Goal: Task Accomplishment & Management: Use online tool/utility

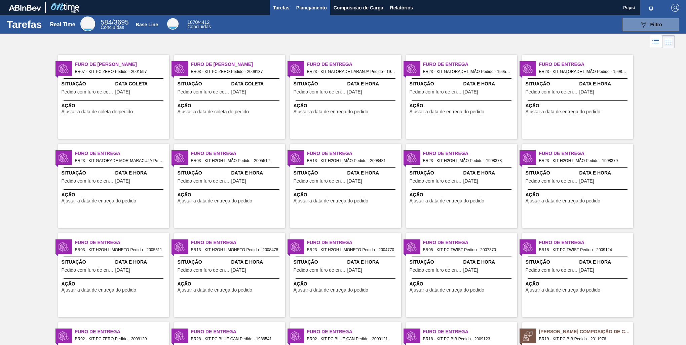
click at [312, 6] on span "Planejamento" at bounding box center [311, 8] width 31 height 8
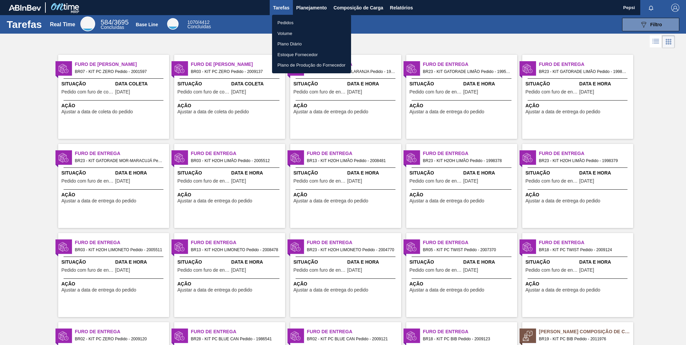
click at [309, 10] on div at bounding box center [343, 172] width 686 height 345
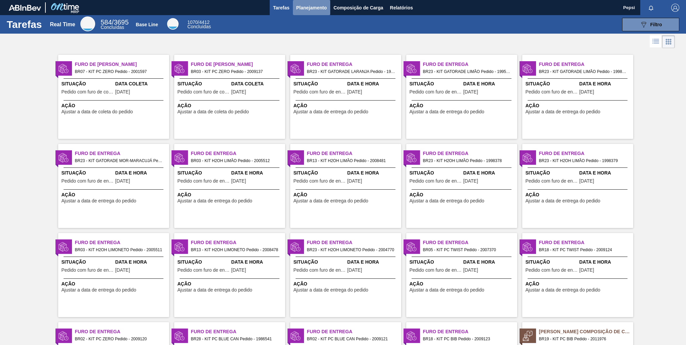
click at [311, 8] on span "Planejamento" at bounding box center [311, 8] width 31 height 8
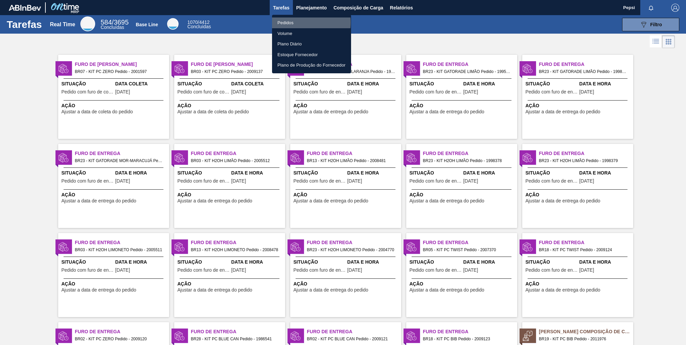
click at [293, 23] on li "Pedidos" at bounding box center [311, 22] width 79 height 11
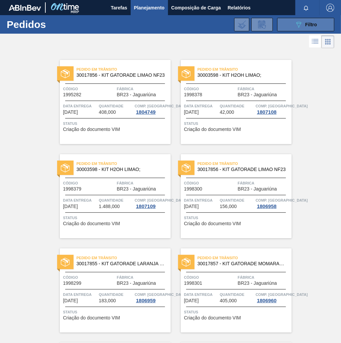
click at [310, 22] on span "Filtro" at bounding box center [312, 24] width 12 height 5
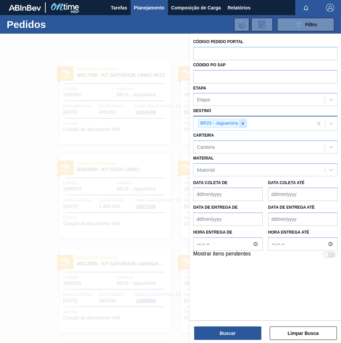
click at [242, 123] on icon at bounding box center [243, 123] width 5 height 5
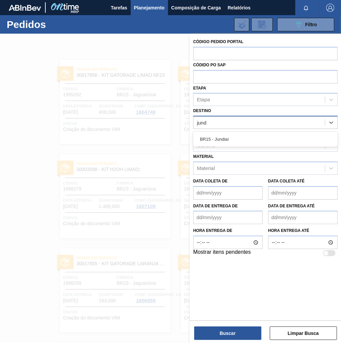
type input "jundi"
click at [227, 137] on div "BR15 - Jundiaí" at bounding box center [265, 139] width 145 height 12
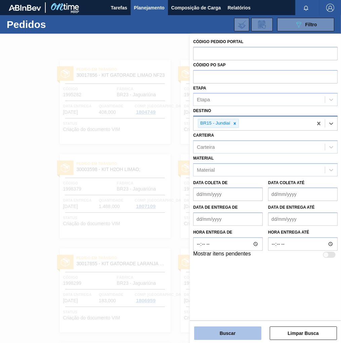
click at [234, 335] on button "Buscar" at bounding box center [227, 332] width 67 height 13
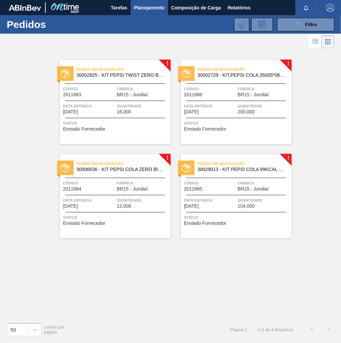
click at [103, 197] on span "Data entrega" at bounding box center [89, 200] width 52 height 7
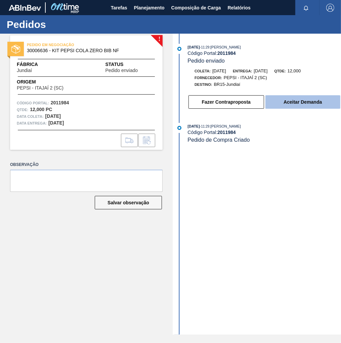
click at [293, 105] on button "Aceitar Demanda" at bounding box center [303, 101] width 75 height 13
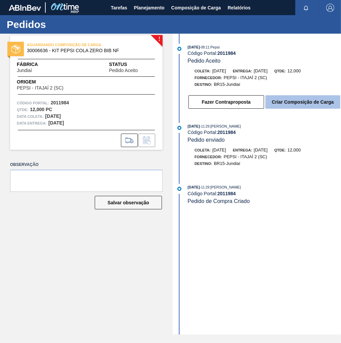
click at [297, 105] on button "Criar Composição de Carga" at bounding box center [303, 101] width 75 height 13
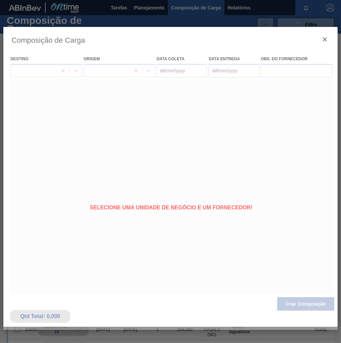
type coleta "[DATE]"
type entrega "[DATE]"
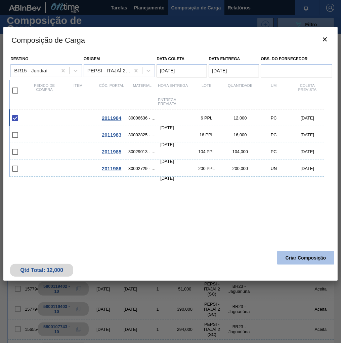
click at [300, 262] on button "Criar Composição" at bounding box center [306, 257] width 57 height 13
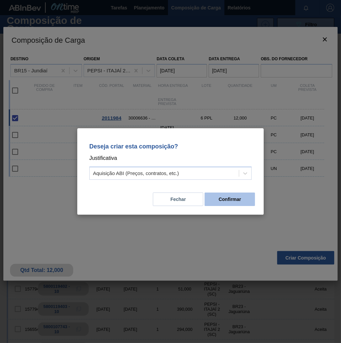
click at [241, 201] on button "Confirmar" at bounding box center [230, 198] width 50 height 13
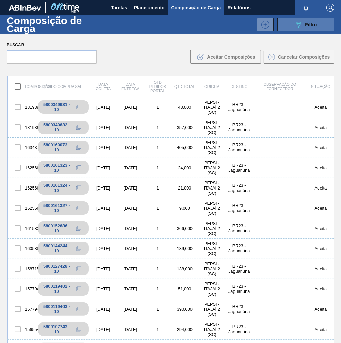
click at [311, 26] on span "Filtro" at bounding box center [312, 24] width 12 height 5
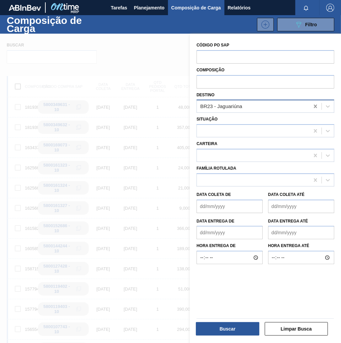
click at [316, 106] on icon at bounding box center [315, 106] width 7 height 7
type input "jundi"
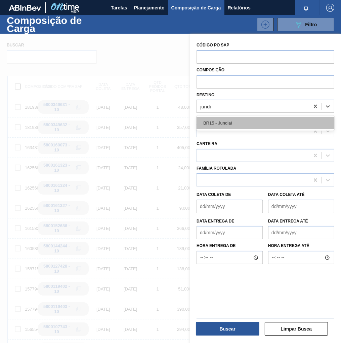
click at [221, 127] on div "BR15 - Jundiaí" at bounding box center [266, 123] width 138 height 12
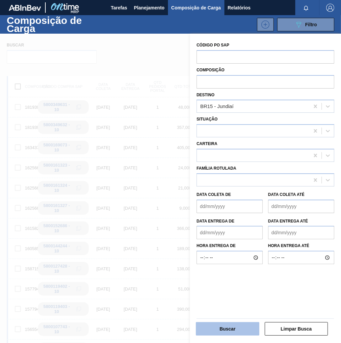
click at [231, 332] on button "Buscar" at bounding box center [228, 328] width 64 height 13
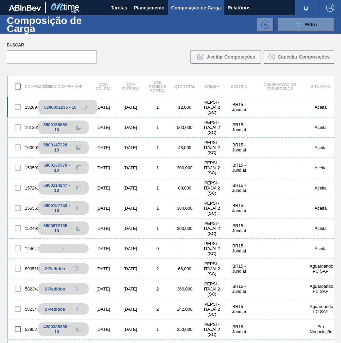
click at [83, 107] on icon at bounding box center [84, 107] width 5 height 5
click at [150, 7] on span "Planejamento" at bounding box center [149, 8] width 31 height 8
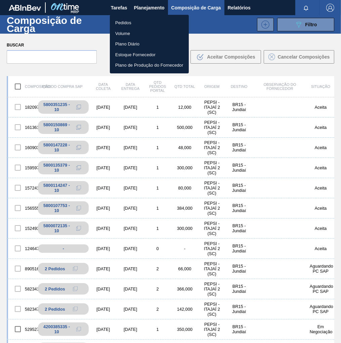
click at [118, 24] on li "Pedidos" at bounding box center [149, 22] width 79 height 11
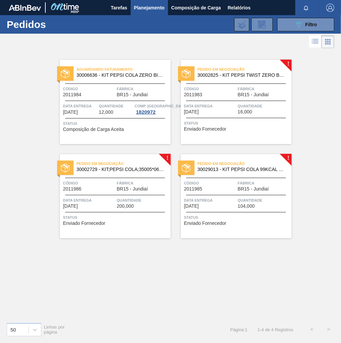
click at [268, 120] on span "Status" at bounding box center [237, 123] width 106 height 7
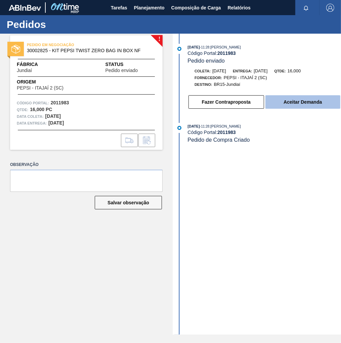
click at [297, 101] on button "Aceitar Demanda" at bounding box center [303, 101] width 75 height 13
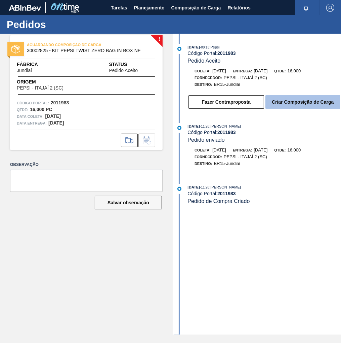
click at [306, 102] on button "Criar Composição de Carga" at bounding box center [303, 101] width 75 height 13
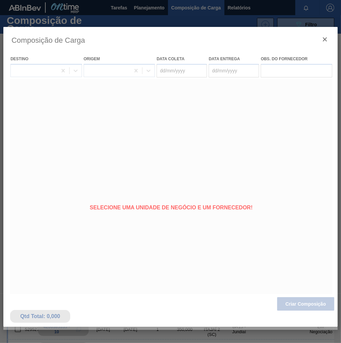
type coleta "[DATE]"
type entrega "[DATE]"
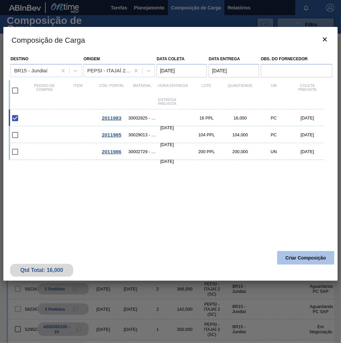
click at [301, 255] on button "Criar Composição" at bounding box center [306, 257] width 57 height 13
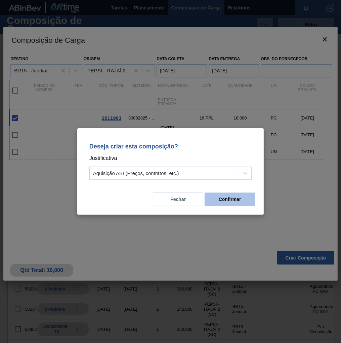
click at [223, 198] on button "Confirmar" at bounding box center [230, 198] width 50 height 13
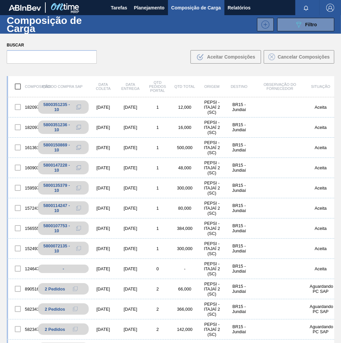
drag, startPoint x: 84, startPoint y: 126, endPoint x: 3, endPoint y: 115, distance: 82.1
click at [80, 127] on button at bounding box center [78, 127] width 13 height 8
click at [151, 12] on button "Planejamento" at bounding box center [149, 7] width 37 height 15
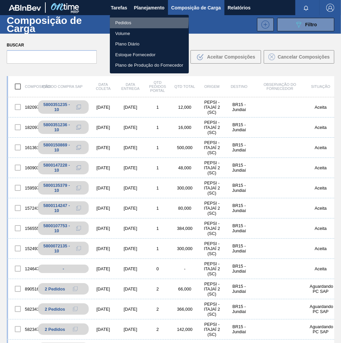
click at [127, 20] on li "Pedidos" at bounding box center [149, 22] width 79 height 11
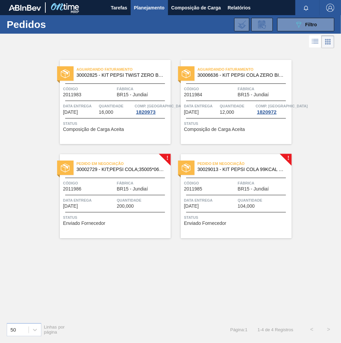
click at [112, 183] on span "Código" at bounding box center [89, 183] width 52 height 7
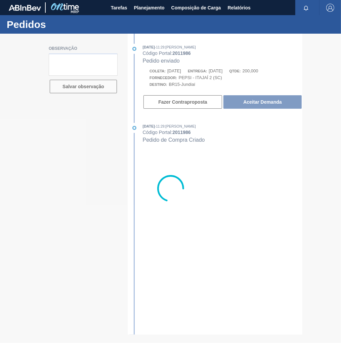
click at [269, 101] on div at bounding box center [170, 188] width 341 height 309
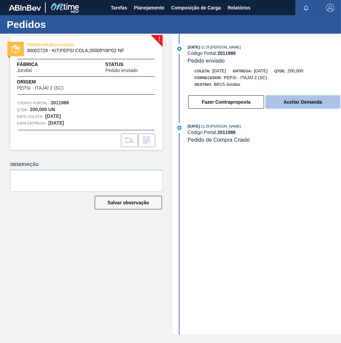
click at [276, 105] on button "Aceitar Demanda" at bounding box center [303, 101] width 75 height 13
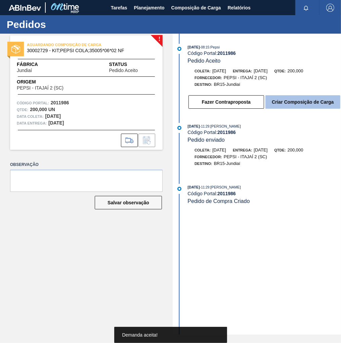
click at [290, 104] on button "Criar Composição de Carga" at bounding box center [303, 101] width 75 height 13
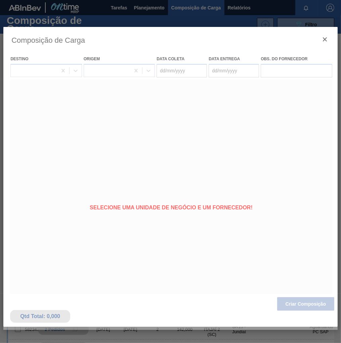
type coleta "[DATE]"
type entrega "[DATE]"
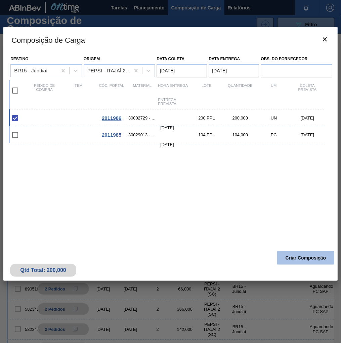
click at [292, 260] on button "Criar Composição" at bounding box center [306, 257] width 57 height 13
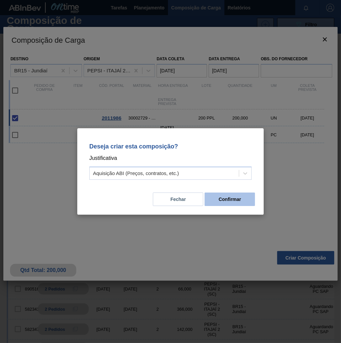
click at [236, 205] on button "Confirmar" at bounding box center [230, 198] width 50 height 13
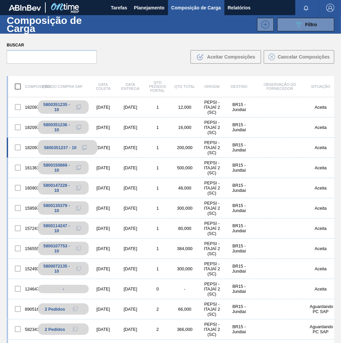
click at [85, 147] on icon at bounding box center [84, 147] width 5 height 5
click at [149, 6] on span "Planejamento" at bounding box center [149, 8] width 31 height 8
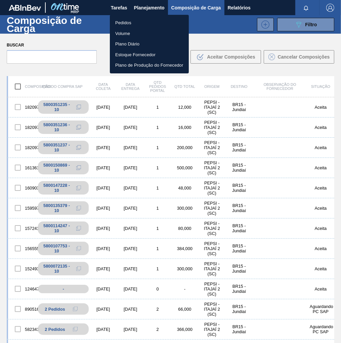
click at [126, 21] on li "Pedidos" at bounding box center [149, 22] width 79 height 11
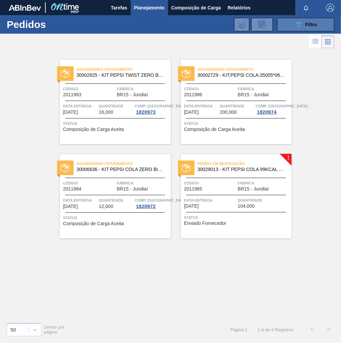
click at [318, 25] on button "089F7B8B-B2A5-4AFE-B5C0-19BA573D28AC Filtro" at bounding box center [306, 24] width 57 height 13
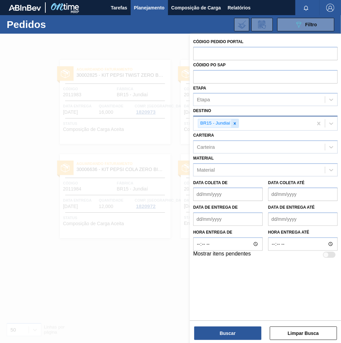
click at [234, 123] on icon at bounding box center [235, 123] width 5 height 5
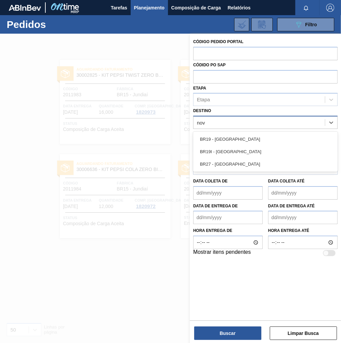
type input "nova"
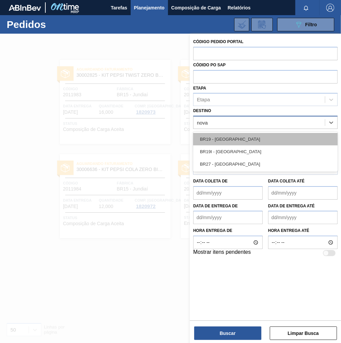
click at [236, 142] on div "BR19 - [GEOGRAPHIC_DATA]" at bounding box center [265, 139] width 145 height 12
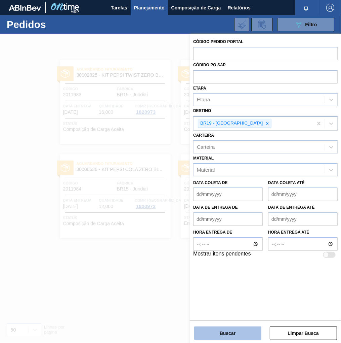
click at [227, 334] on button "Buscar" at bounding box center [227, 332] width 67 height 13
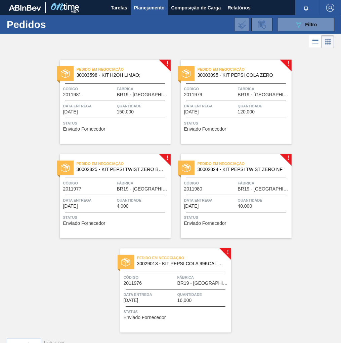
click at [171, 276] on span "Código" at bounding box center [150, 277] width 52 height 7
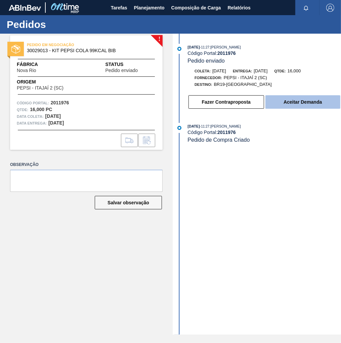
click at [293, 105] on button "Aceitar Demanda" at bounding box center [303, 101] width 75 height 13
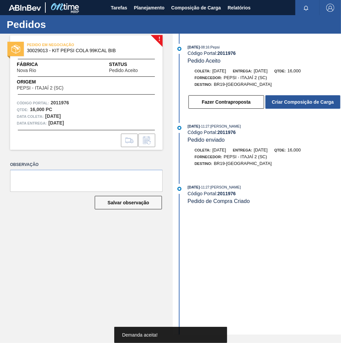
click at [293, 105] on button "Criar Composição de Carga" at bounding box center [303, 101] width 75 height 13
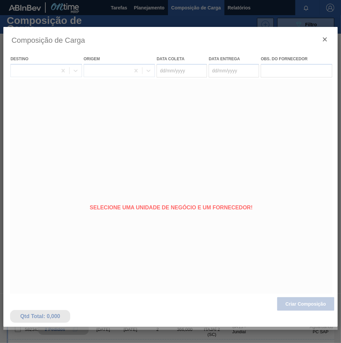
type coleta "[DATE]"
type entrega "[DATE]"
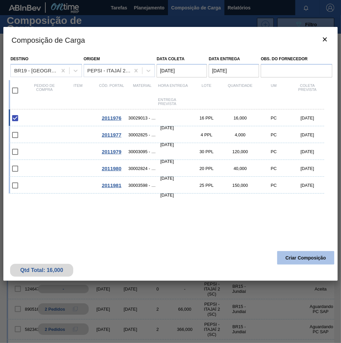
click at [306, 258] on button "Criar Composição" at bounding box center [306, 257] width 57 height 13
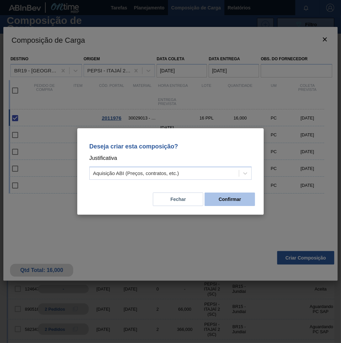
click at [244, 198] on button "Confirmar" at bounding box center [230, 198] width 50 height 13
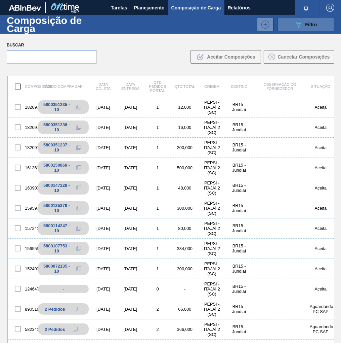
click at [307, 24] on span "Filtro" at bounding box center [312, 24] width 12 height 5
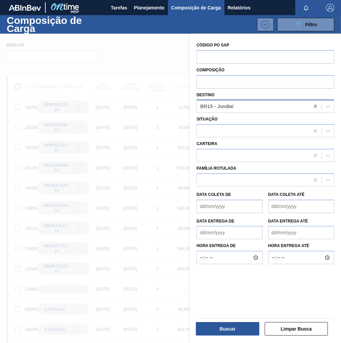
click at [313, 106] on icon at bounding box center [315, 106] width 7 height 7
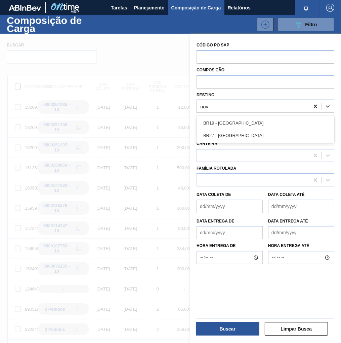
type input "nova"
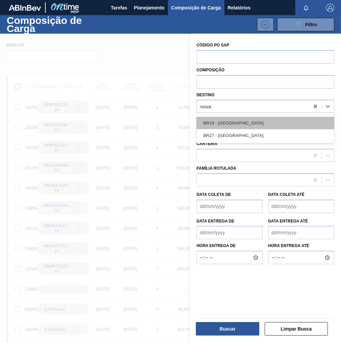
click at [237, 118] on div "BR19 - Nova Rio" at bounding box center [266, 123] width 138 height 12
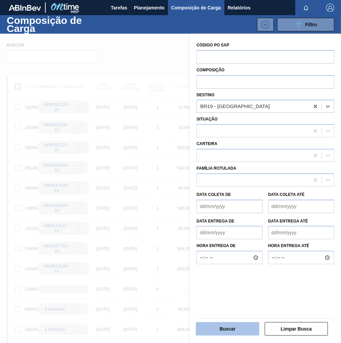
click at [238, 328] on button "Buscar" at bounding box center [228, 328] width 64 height 13
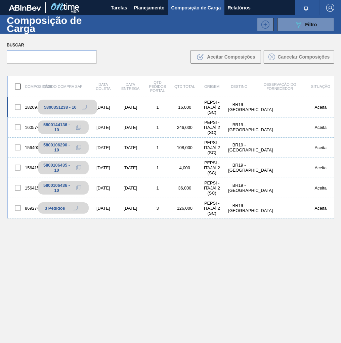
click at [82, 107] on icon at bounding box center [84, 107] width 5 height 5
click at [144, 4] on span "Planejamento" at bounding box center [149, 8] width 31 height 8
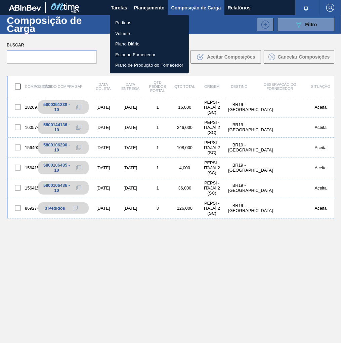
click at [120, 22] on li "Pedidos" at bounding box center [149, 22] width 79 height 11
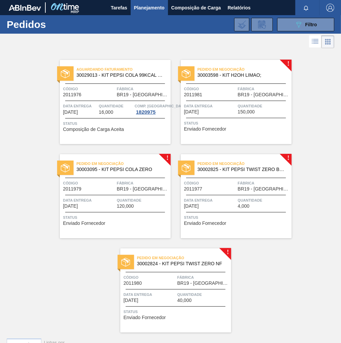
click at [238, 188] on span "BR19 - Nova Rio" at bounding box center [264, 188] width 52 height 5
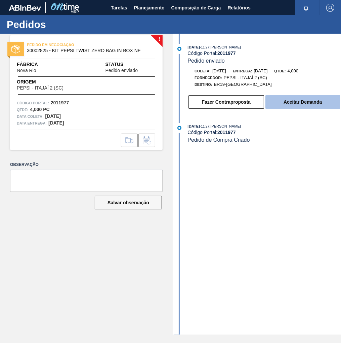
click at [317, 104] on button "Aceitar Demanda" at bounding box center [303, 101] width 75 height 13
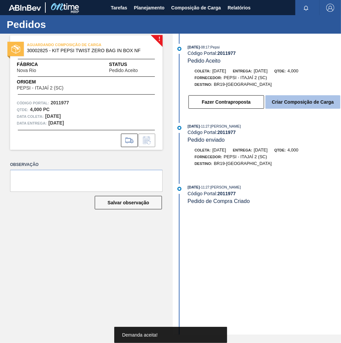
click at [309, 105] on button "Criar Composição de Carga" at bounding box center [303, 101] width 75 height 13
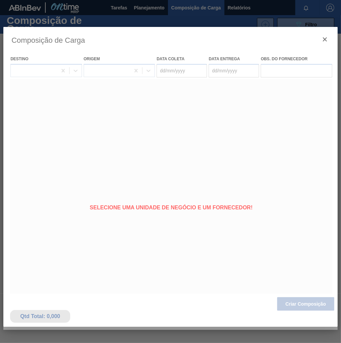
type coleta "[DATE]"
type entrega "[DATE]"
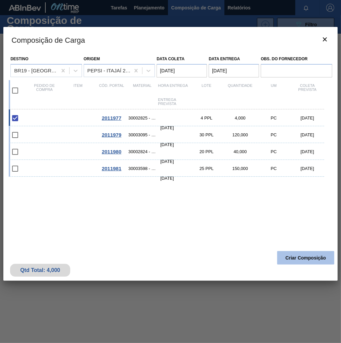
click at [292, 255] on button "Criar Composição" at bounding box center [306, 257] width 57 height 13
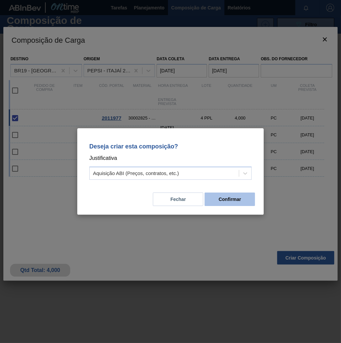
click at [237, 195] on button "Confirmar" at bounding box center [230, 198] width 50 height 13
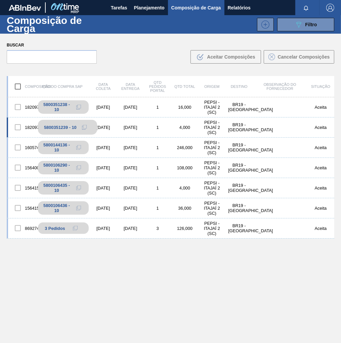
click at [86, 127] on icon at bounding box center [84, 127] width 5 height 5
click at [153, 6] on span "Planejamento" at bounding box center [149, 8] width 31 height 8
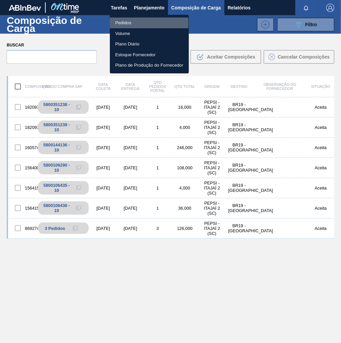
click at [130, 23] on li "Pedidos" at bounding box center [149, 22] width 79 height 11
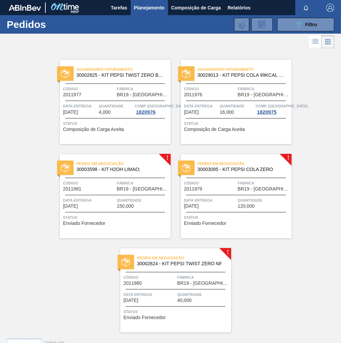
click at [182, 292] on span "Quantidade" at bounding box center [204, 294] width 52 height 7
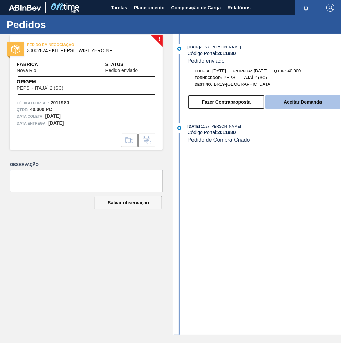
click at [306, 102] on button "Aceitar Demanda" at bounding box center [303, 101] width 75 height 13
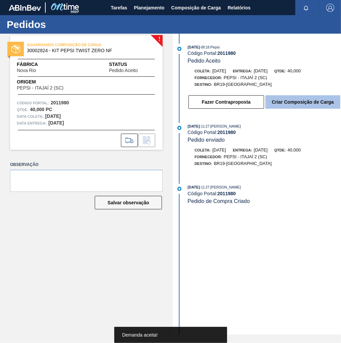
click at [301, 109] on button "Criar Composição de Carga" at bounding box center [303, 101] width 75 height 13
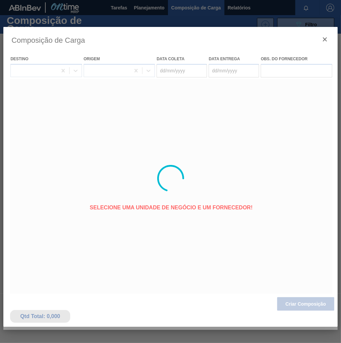
type coleta "[DATE]"
type entrega "[DATE]"
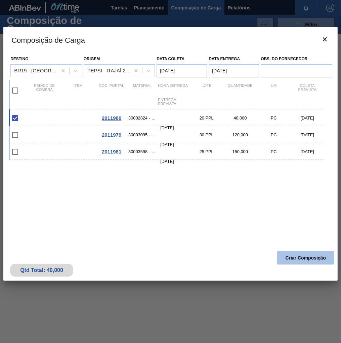
click at [293, 258] on button "Criar Composição" at bounding box center [306, 257] width 57 height 13
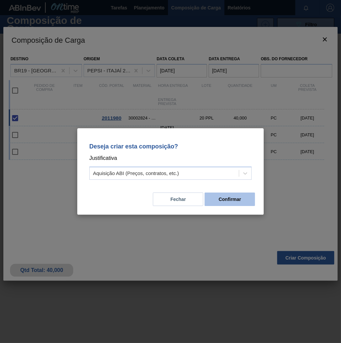
click at [236, 198] on button "Confirmar" at bounding box center [230, 198] width 50 height 13
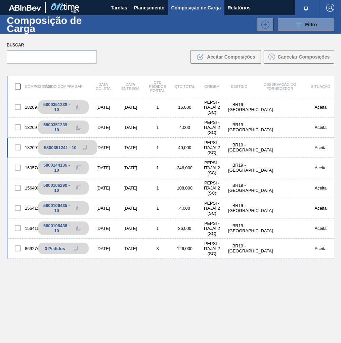
click at [81, 149] on button at bounding box center [84, 147] width 13 height 8
click at [136, 8] on span "Planejamento" at bounding box center [149, 8] width 31 height 8
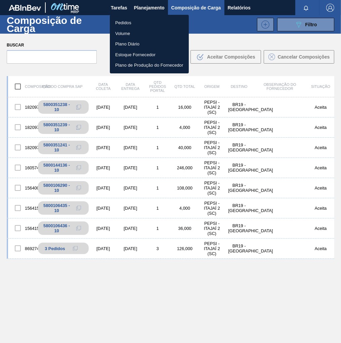
click at [121, 21] on li "Pedidos" at bounding box center [149, 22] width 79 height 11
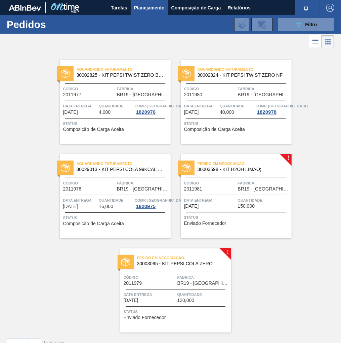
click at [187, 278] on span "Fábrica" at bounding box center [204, 277] width 52 height 7
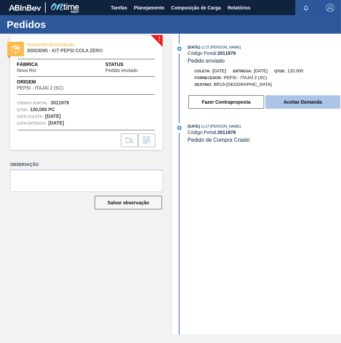
click at [314, 103] on button "Aceitar Demanda" at bounding box center [303, 101] width 75 height 13
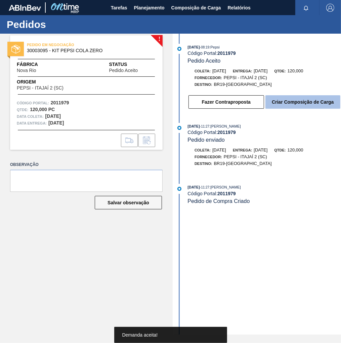
click at [298, 106] on button "Criar Composição de Carga" at bounding box center [303, 101] width 75 height 13
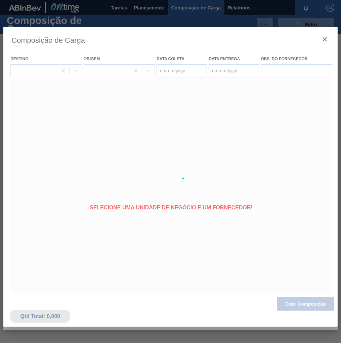
type coleta "[DATE]"
type entrega "[DATE]"
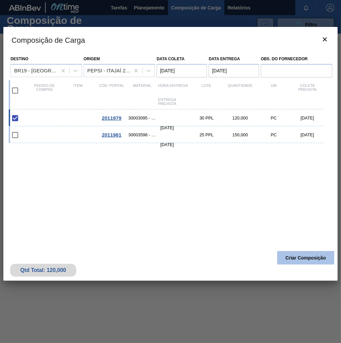
click at [304, 256] on button "Criar Composição" at bounding box center [306, 257] width 57 height 13
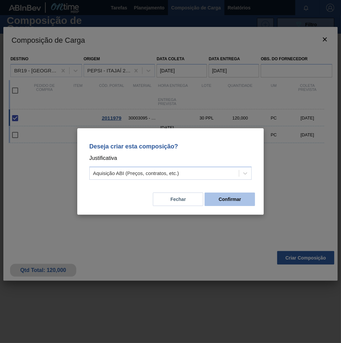
click at [239, 202] on button "Confirmar" at bounding box center [230, 198] width 50 height 13
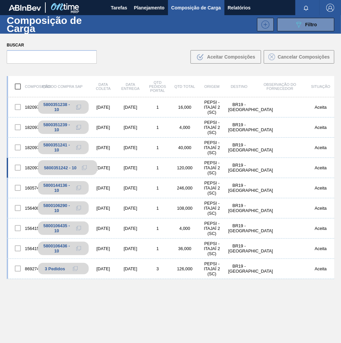
click at [85, 168] on icon at bounding box center [84, 167] width 5 height 5
click at [150, 6] on span "Planejamento" at bounding box center [149, 8] width 31 height 8
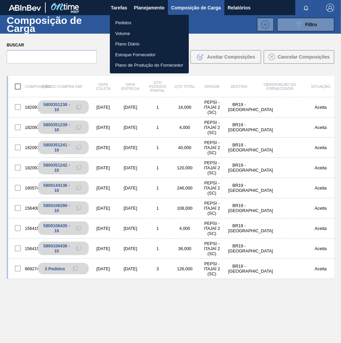
click at [118, 24] on li "Pedidos" at bounding box center [149, 22] width 79 height 11
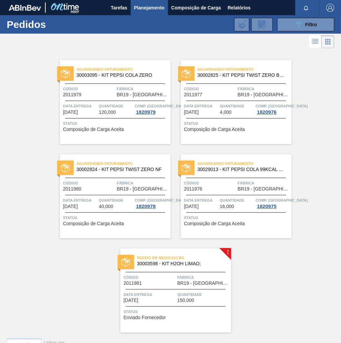
click at [162, 285] on div "Código 2011981" at bounding box center [150, 280] width 52 height 12
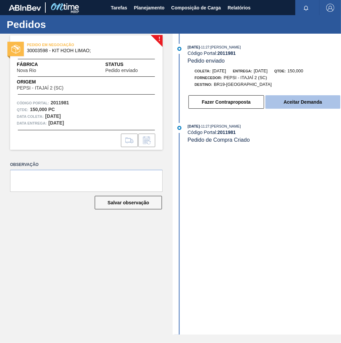
click at [308, 101] on button "Aceitar Demanda" at bounding box center [303, 101] width 75 height 13
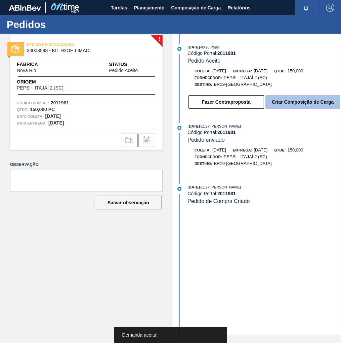
click at [306, 105] on button "Criar Composição de Carga" at bounding box center [303, 101] width 75 height 13
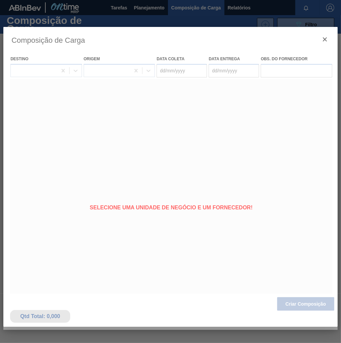
type coleta "[DATE]"
type entrega "[DATE]"
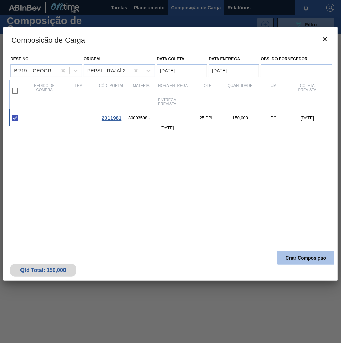
click at [301, 259] on button "Criar Composição" at bounding box center [306, 257] width 57 height 13
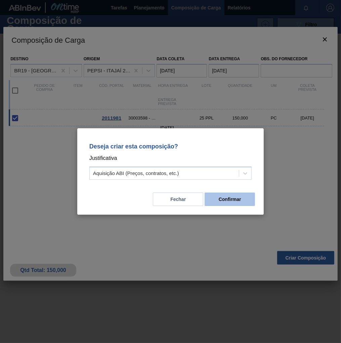
click at [227, 206] on button "Confirmar" at bounding box center [230, 198] width 50 height 13
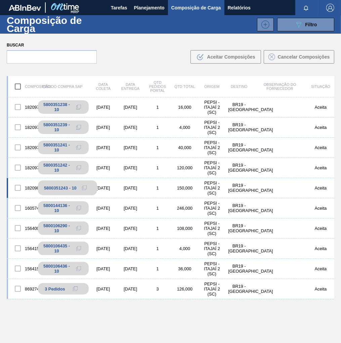
click at [82, 188] on icon at bounding box center [83, 188] width 3 height 3
click at [312, 26] on span "Filtro" at bounding box center [312, 24] width 12 height 5
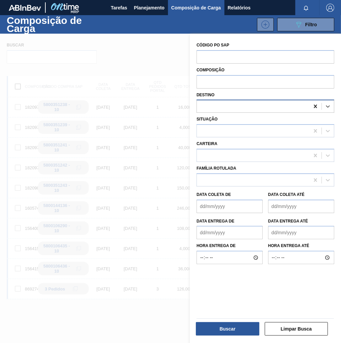
click at [315, 106] on icon at bounding box center [315, 106] width 3 height 3
type input "jundi"
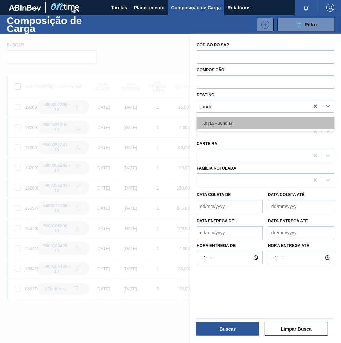
click at [245, 117] on div "BR15 - Jundiaí" at bounding box center [266, 123] width 138 height 12
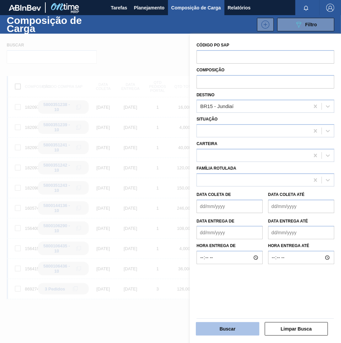
click at [221, 331] on button "Buscar" at bounding box center [228, 328] width 64 height 13
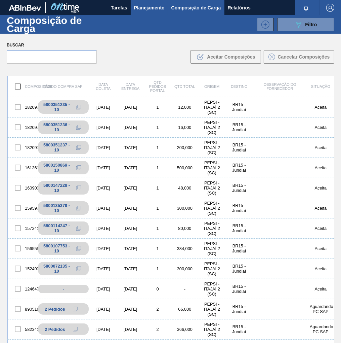
click at [148, 8] on span "Planejamento" at bounding box center [149, 8] width 31 height 8
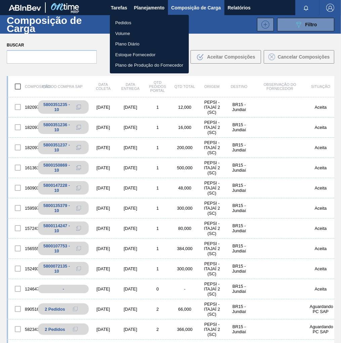
click at [126, 22] on li "Pedidos" at bounding box center [149, 22] width 79 height 11
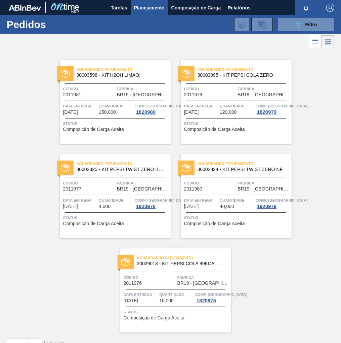
click at [318, 22] on button "089F7B8B-B2A5-4AFE-B5C0-19BA573D28AC Filtro" at bounding box center [306, 24] width 57 height 13
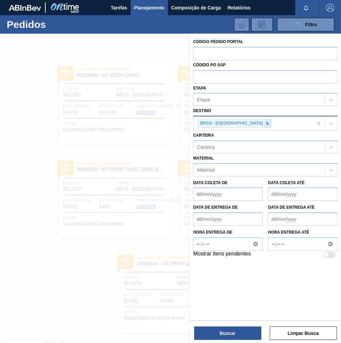
click at [265, 123] on icon at bounding box center [267, 123] width 5 height 5
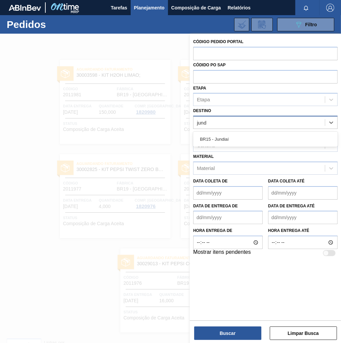
type input "jundi"
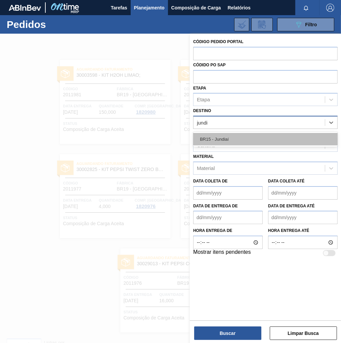
click at [225, 139] on div "BR15 - Jundiaí" at bounding box center [265, 139] width 145 height 12
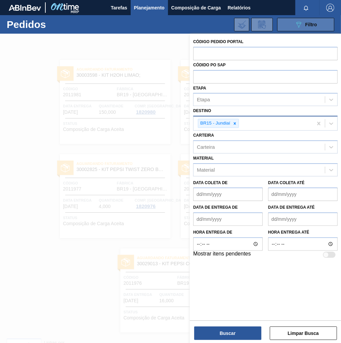
click at [312, 28] on div "089F7B8B-B2A5-4AFE-B5C0-19BA573D28AC Filtro" at bounding box center [306, 25] width 23 height 8
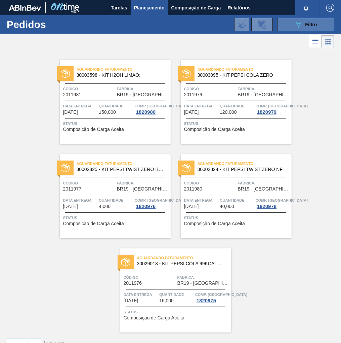
click at [307, 27] on span "Filtro" at bounding box center [312, 24] width 12 height 5
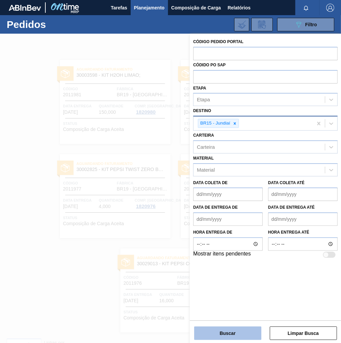
click at [235, 332] on button "Buscar" at bounding box center [227, 332] width 67 height 13
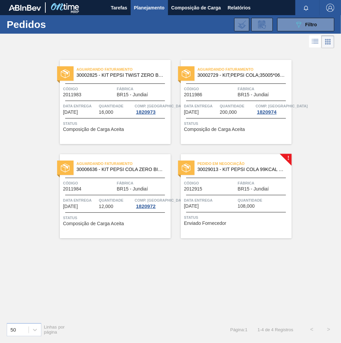
click at [213, 208] on div "Data entrega [DATE]" at bounding box center [210, 203] width 52 height 12
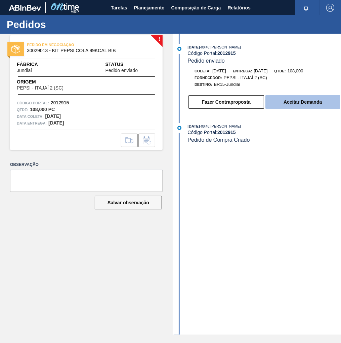
click at [287, 109] on button "Aceitar Demanda" at bounding box center [303, 101] width 75 height 13
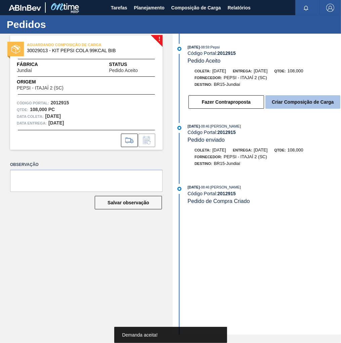
click at [289, 106] on button "Criar Composição de Carga" at bounding box center [303, 101] width 75 height 13
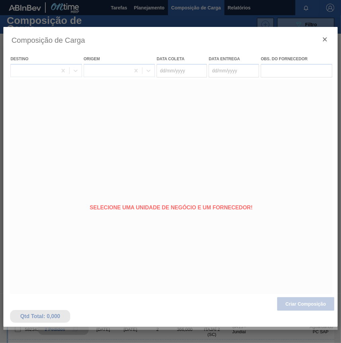
type coleta "[DATE]"
type entrega "[DATE]"
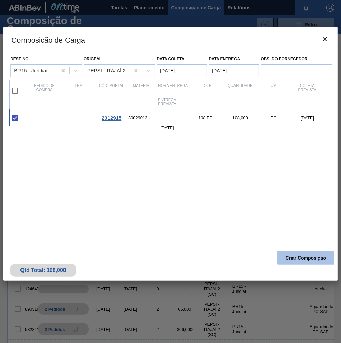
click at [289, 258] on button "Criar Composição" at bounding box center [306, 257] width 57 height 13
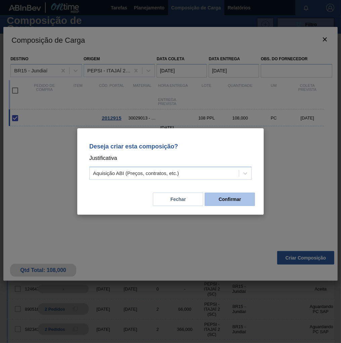
click at [241, 199] on button "Confirmar" at bounding box center [230, 198] width 50 height 13
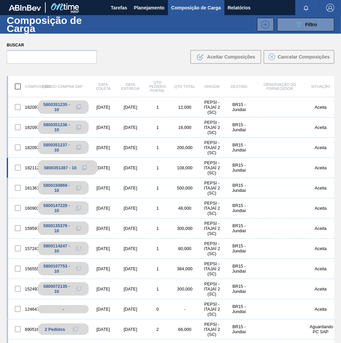
click at [84, 168] on icon at bounding box center [84, 167] width 5 height 5
